Goal: Task Accomplishment & Management: Use online tool/utility

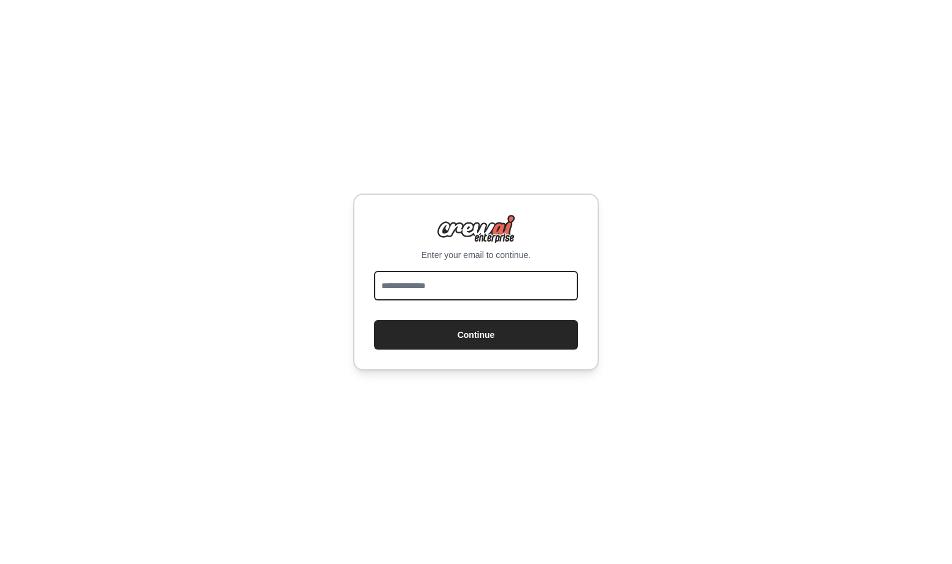
click at [460, 283] on input "email" at bounding box center [476, 285] width 204 height 29
click at [489, 288] on input "email" at bounding box center [476, 285] width 204 height 29
type input "**********"
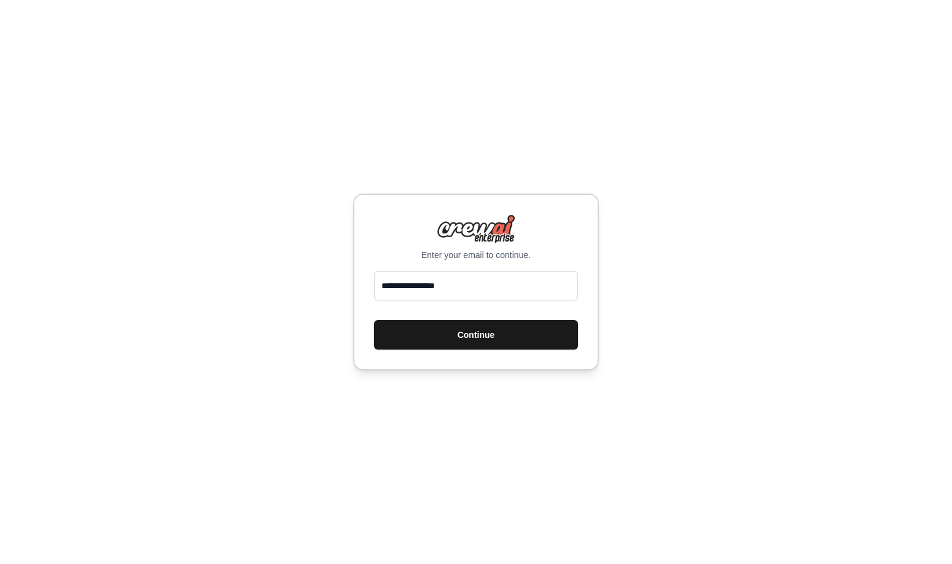
click at [474, 336] on button "Continue" at bounding box center [476, 334] width 204 height 29
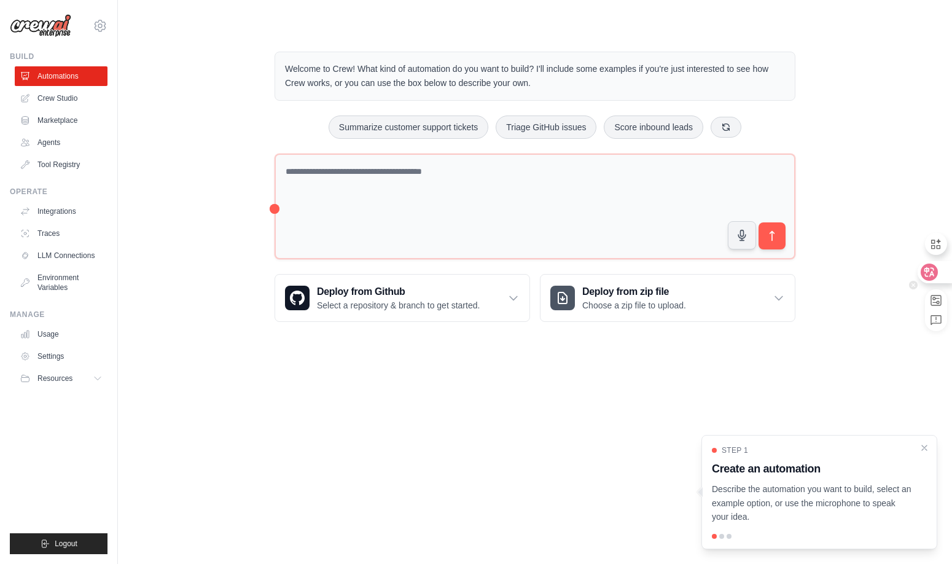
click at [944, 272] on div at bounding box center [933, 272] width 33 height 22
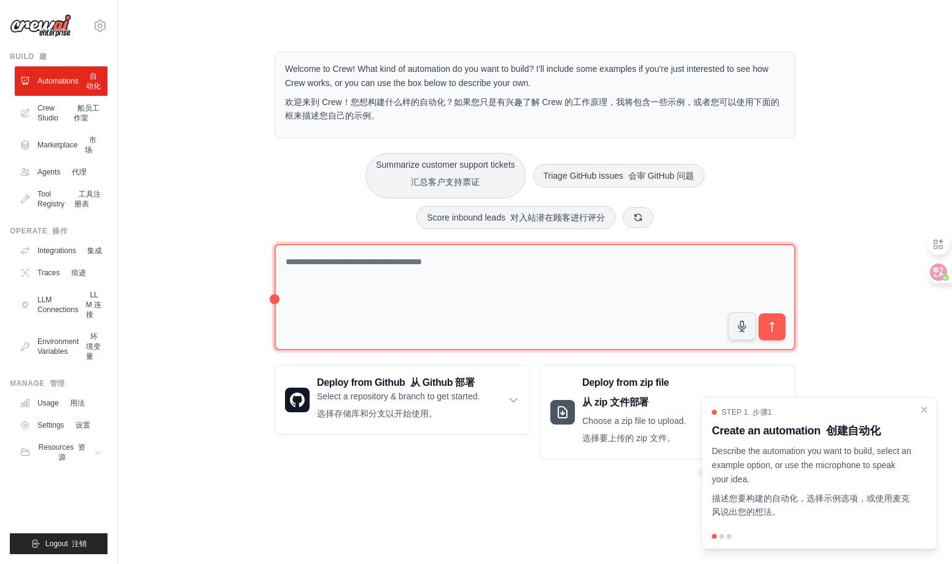
click at [390, 274] on textarea at bounding box center [534, 297] width 521 height 106
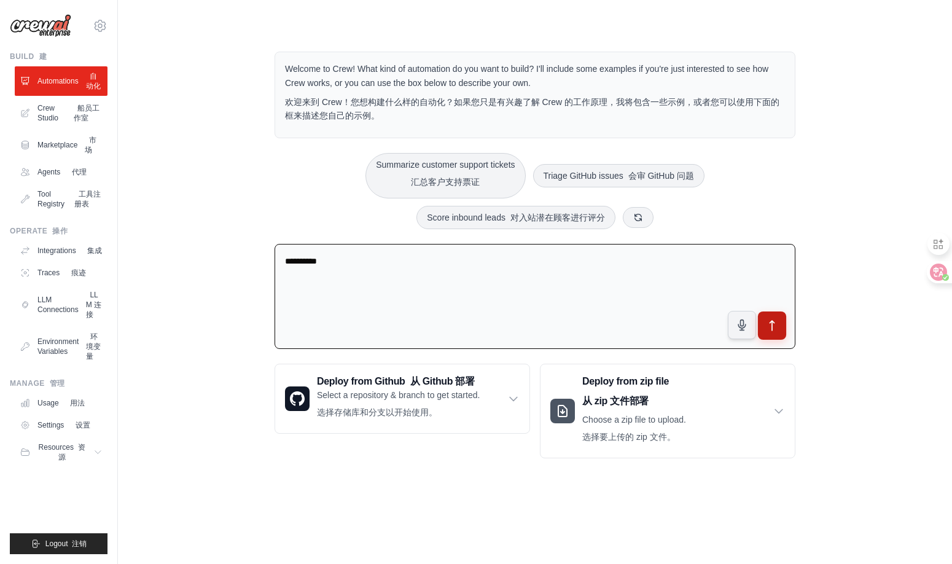
type textarea "**********"
click at [766, 322] on icon "submit" at bounding box center [772, 325] width 13 height 13
drag, startPoint x: 60, startPoint y: 185, endPoint x: 177, endPoint y: 178, distance: 117.5
click at [61, 182] on link "Agents 代理" at bounding box center [61, 172] width 93 height 20
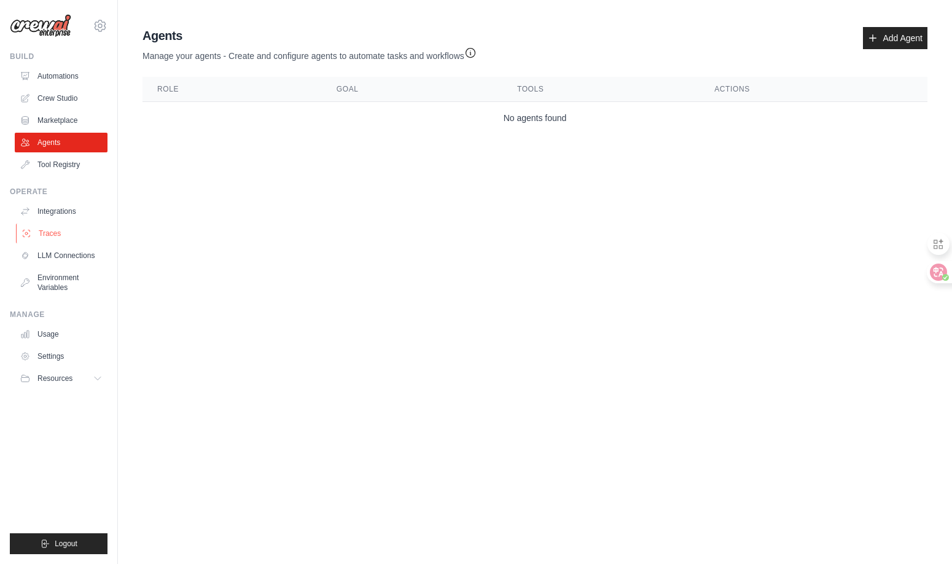
click at [64, 231] on link "Traces" at bounding box center [62, 234] width 93 height 20
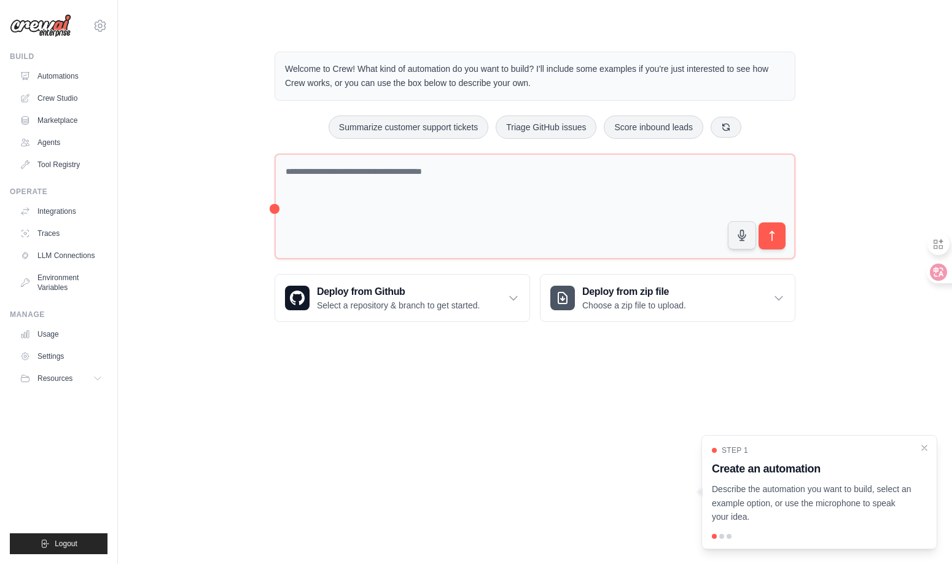
click at [785, 507] on p "Describe the automation you want to build, select an example option, or use the…" at bounding box center [812, 503] width 200 height 42
drag, startPoint x: 934, startPoint y: 272, endPoint x: 927, endPoint y: 277, distance: 8.9
click at [933, 273] on icon at bounding box center [929, 272] width 12 height 12
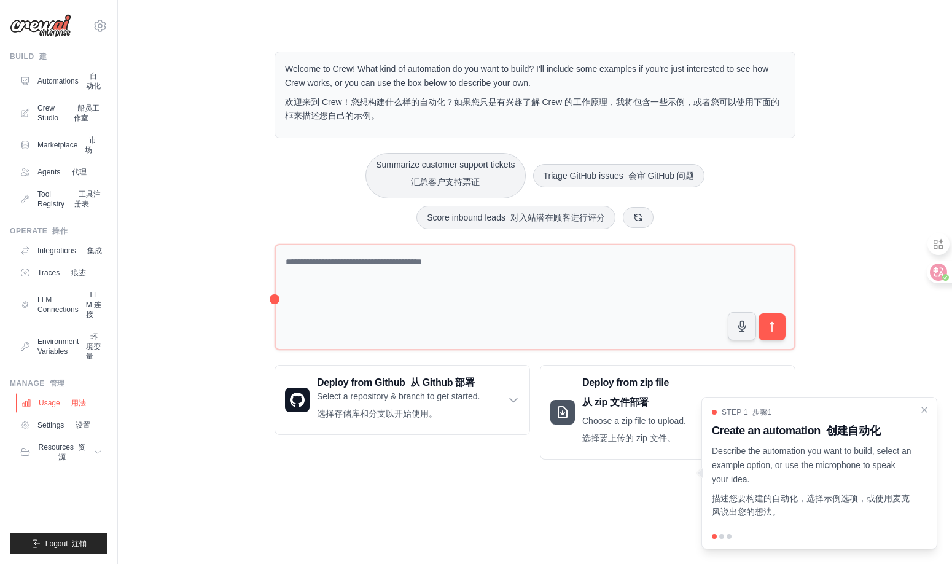
click at [51, 413] on link "Usage 用法" at bounding box center [62, 403] width 93 height 20
